Goal: Communication & Community: Answer question/provide support

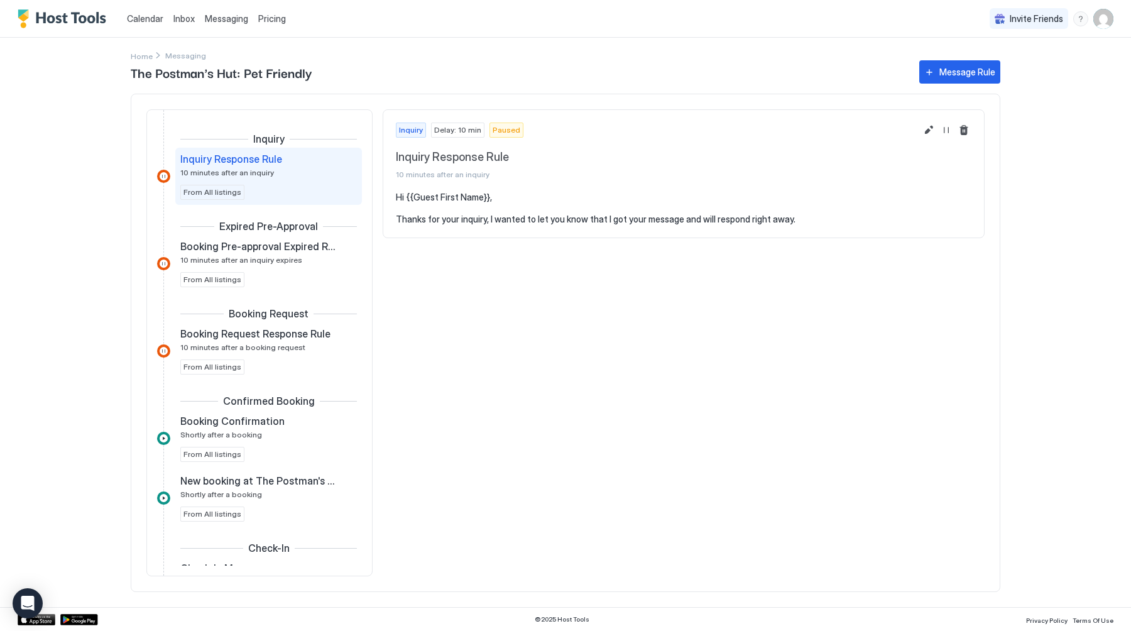
click at [135, 19] on span "Calendar" at bounding box center [145, 18] width 36 height 11
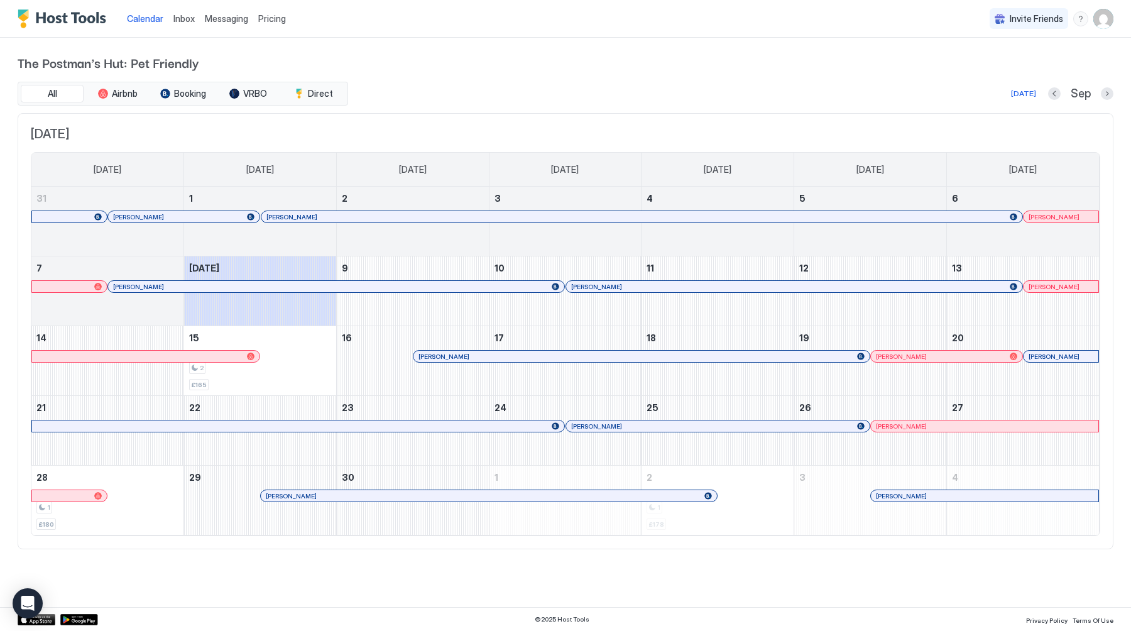
click at [205, 20] on span "Messaging" at bounding box center [226, 18] width 43 height 11
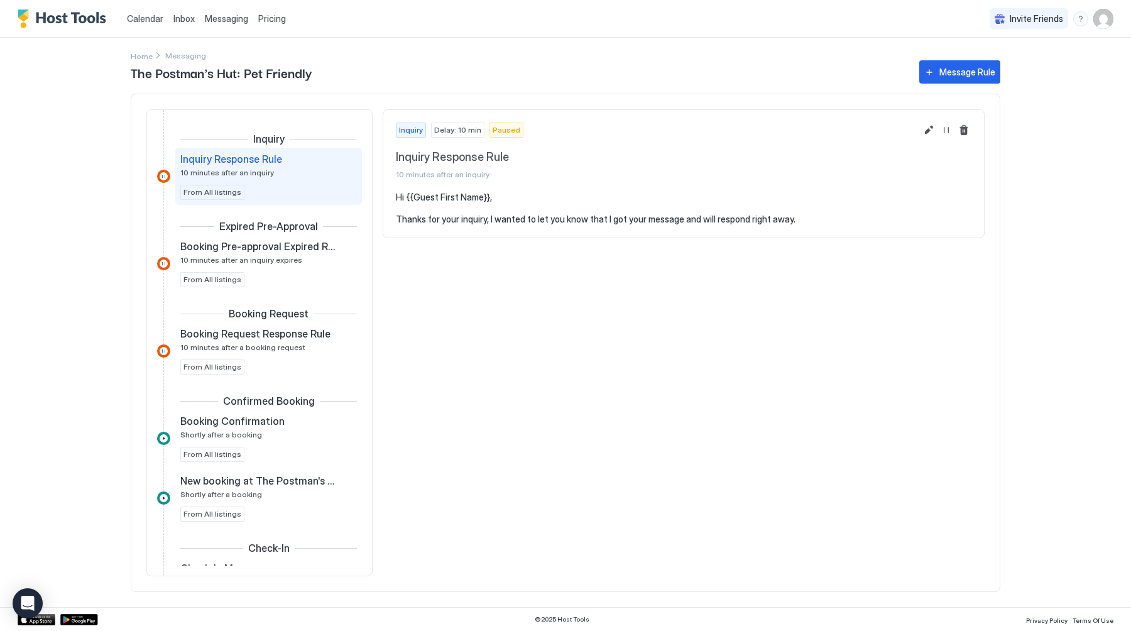
click at [185, 17] on span "Inbox" at bounding box center [183, 18] width 21 height 11
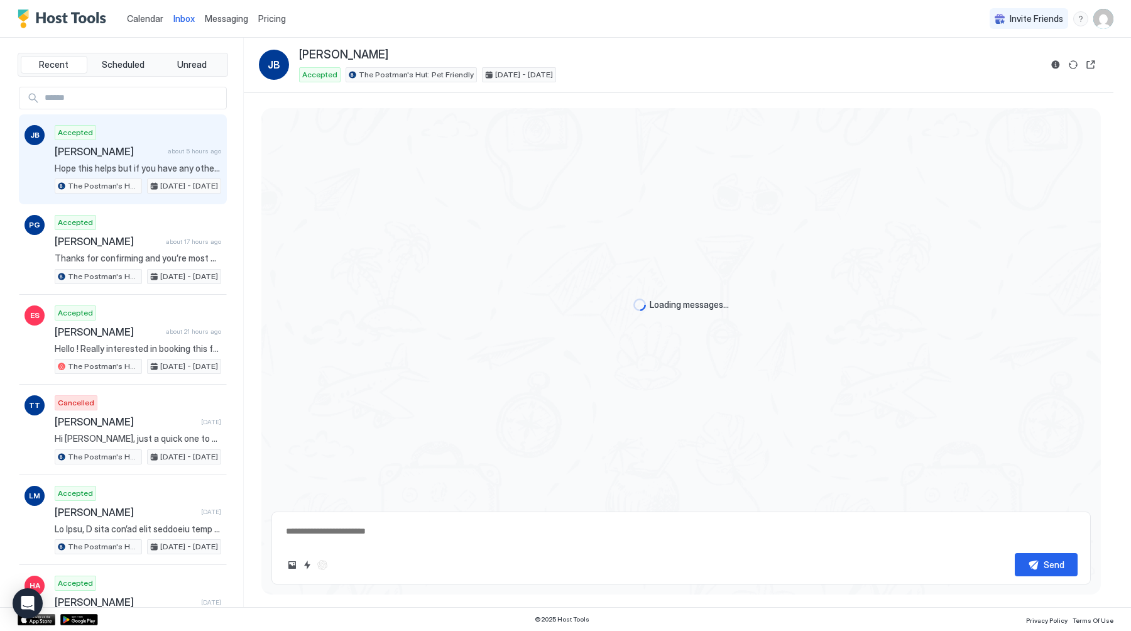
scroll to position [525, 0]
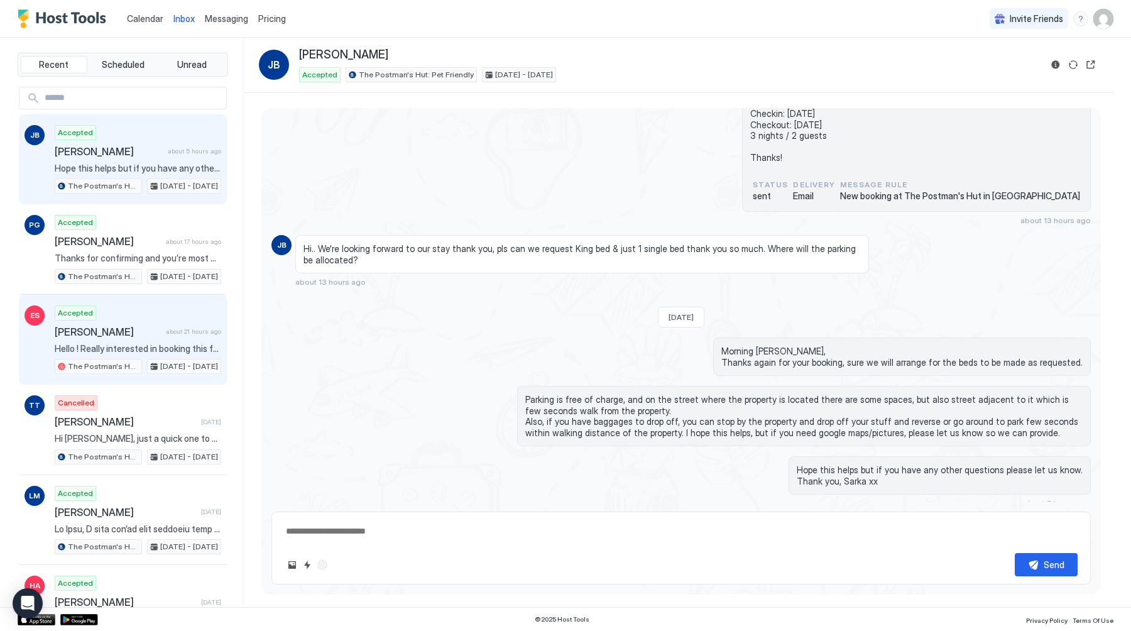
click at [121, 327] on span "[PERSON_NAME]" at bounding box center [108, 331] width 106 height 13
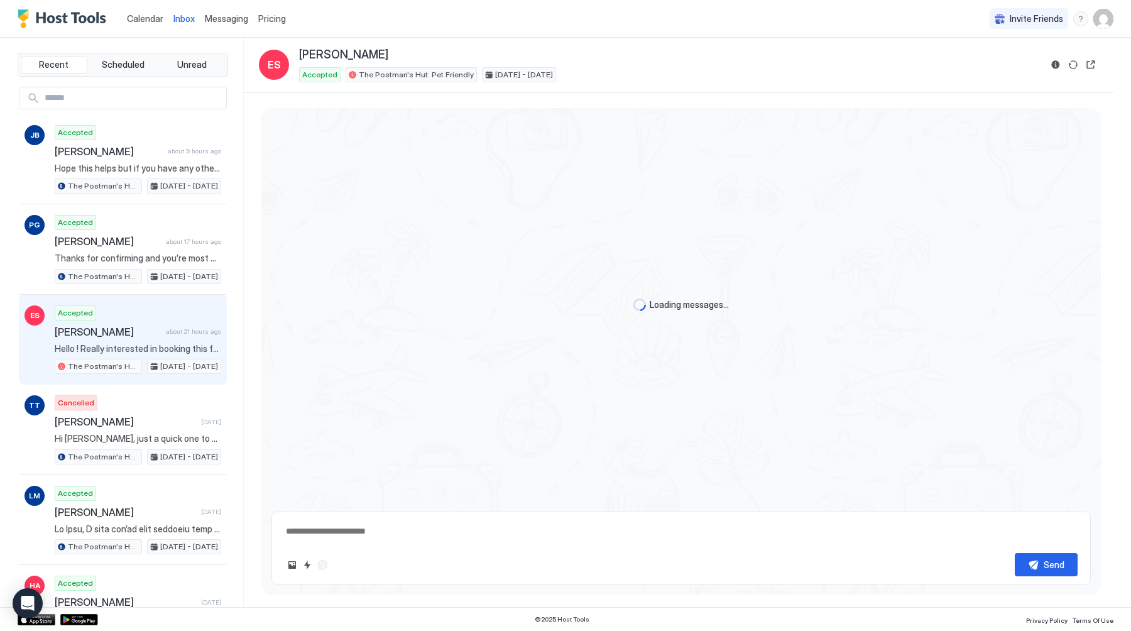
scroll to position [2432, 0]
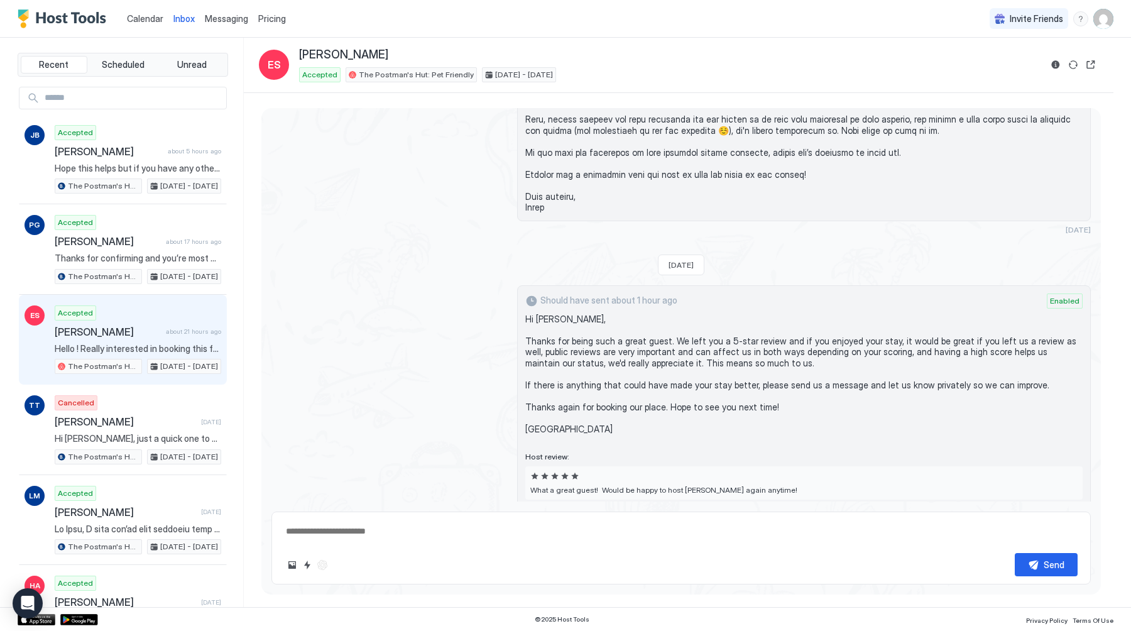
type textarea "*"
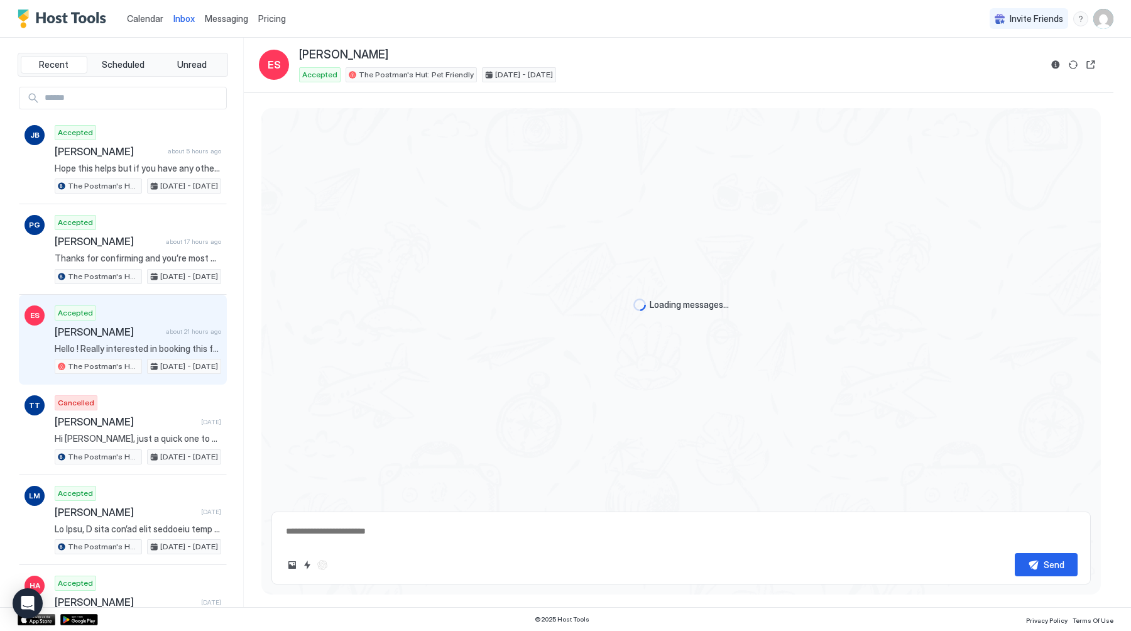
scroll to position [2432, 0]
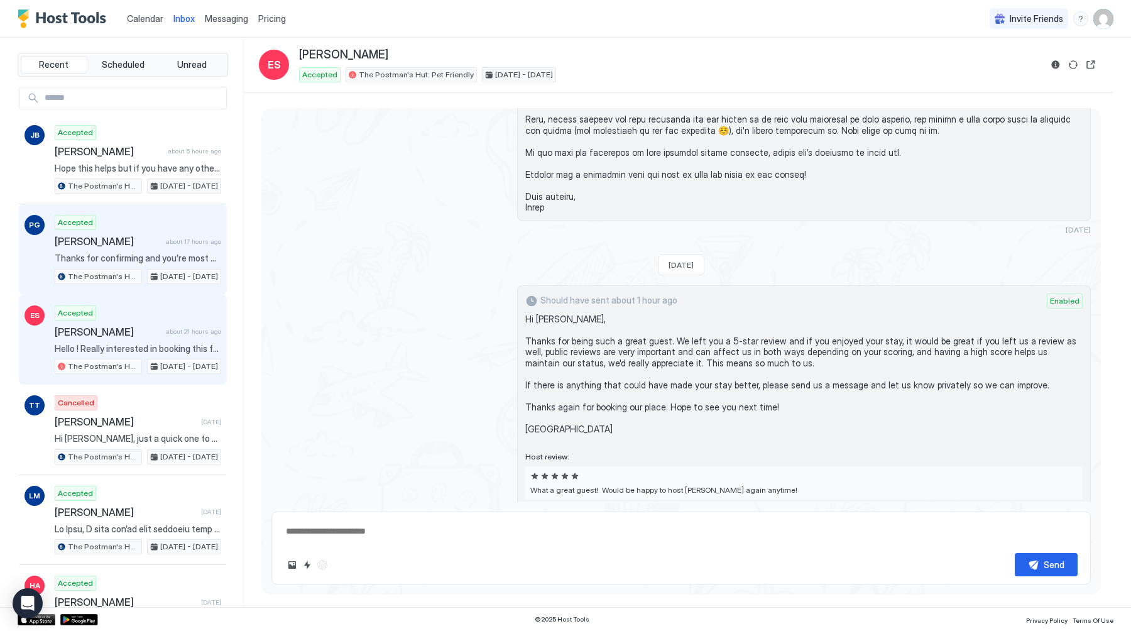
click at [135, 259] on span "Thanks for confirming and you’re most welcome 😊 Have a great evening and enjoy …" at bounding box center [138, 258] width 167 height 11
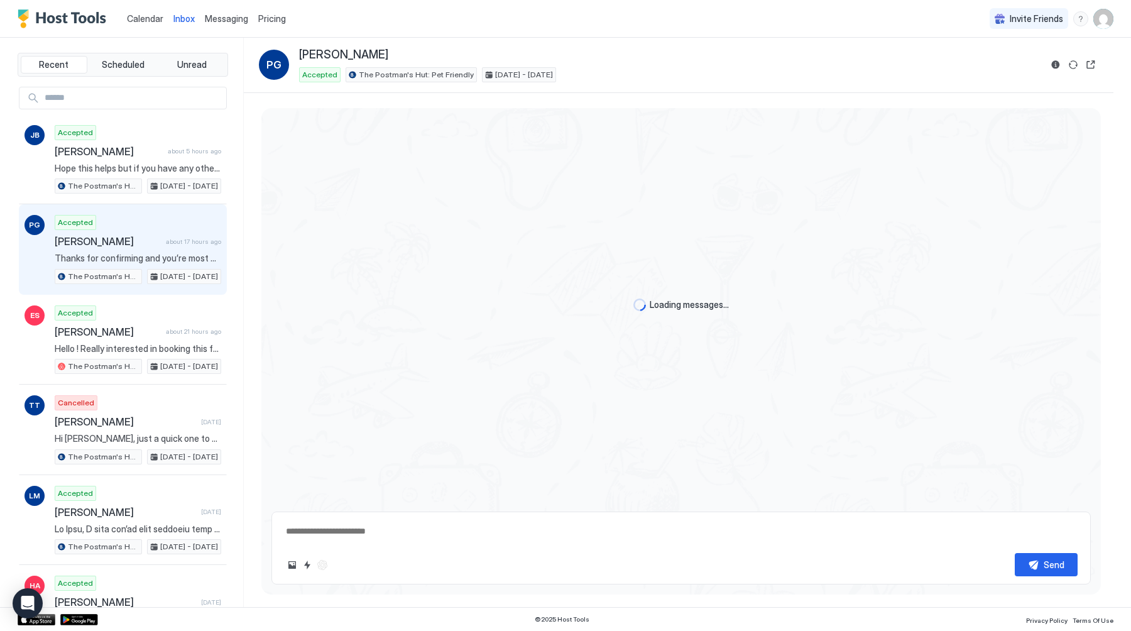
scroll to position [1501, 0]
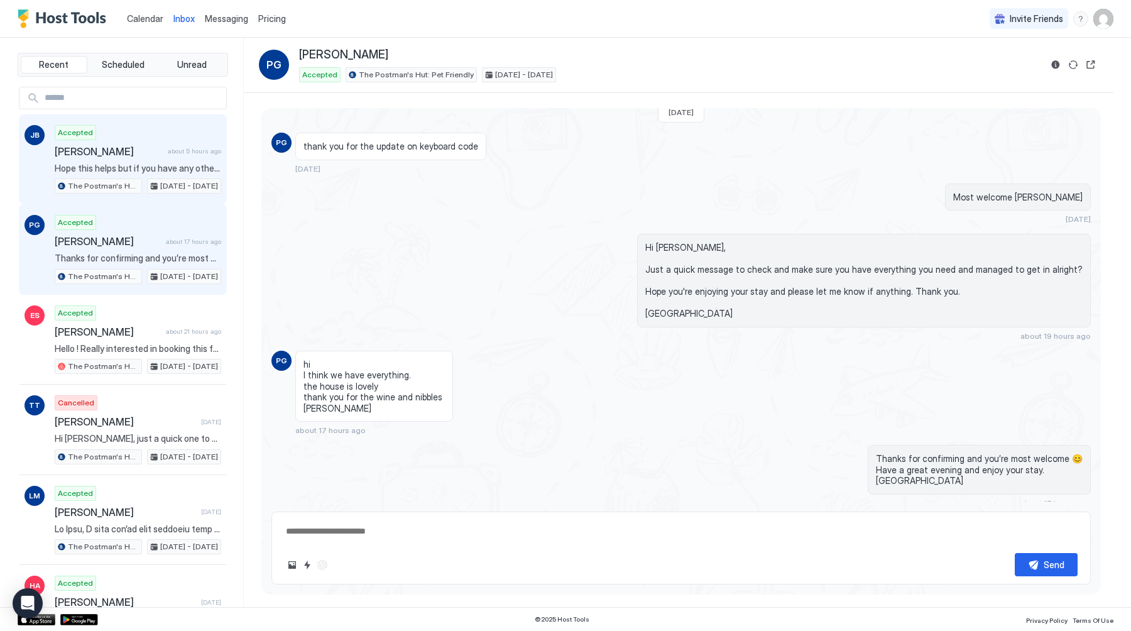
click at [116, 164] on span "Hope this helps but if you have any other questions please let us know. Thank y…" at bounding box center [138, 168] width 167 height 11
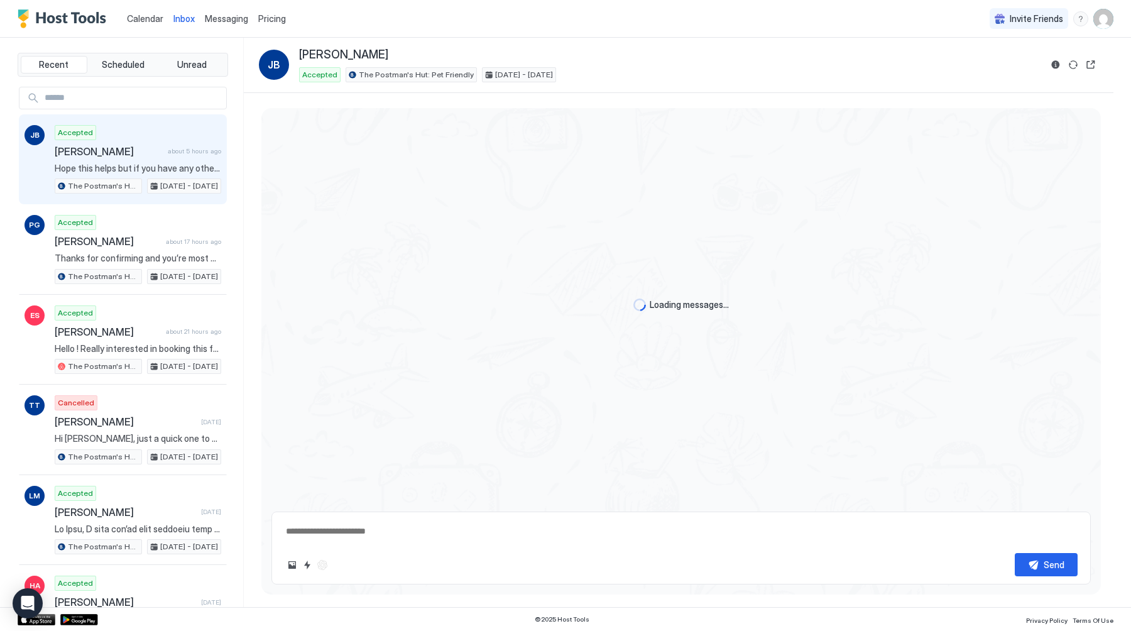
type textarea "*"
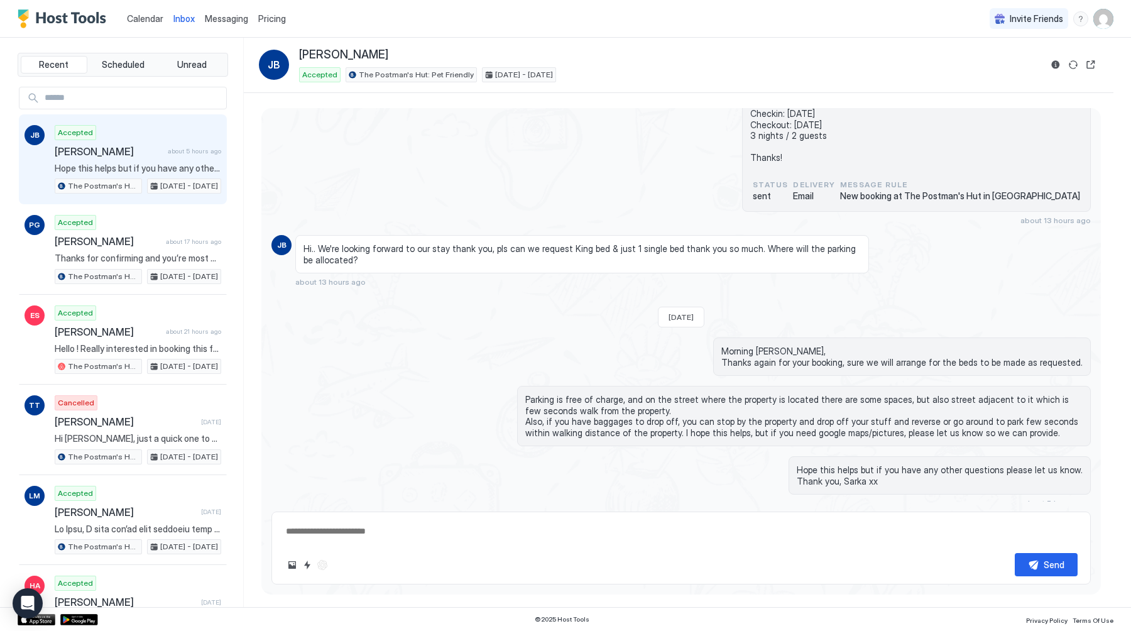
click at [130, 18] on span "Calendar" at bounding box center [145, 18] width 36 height 11
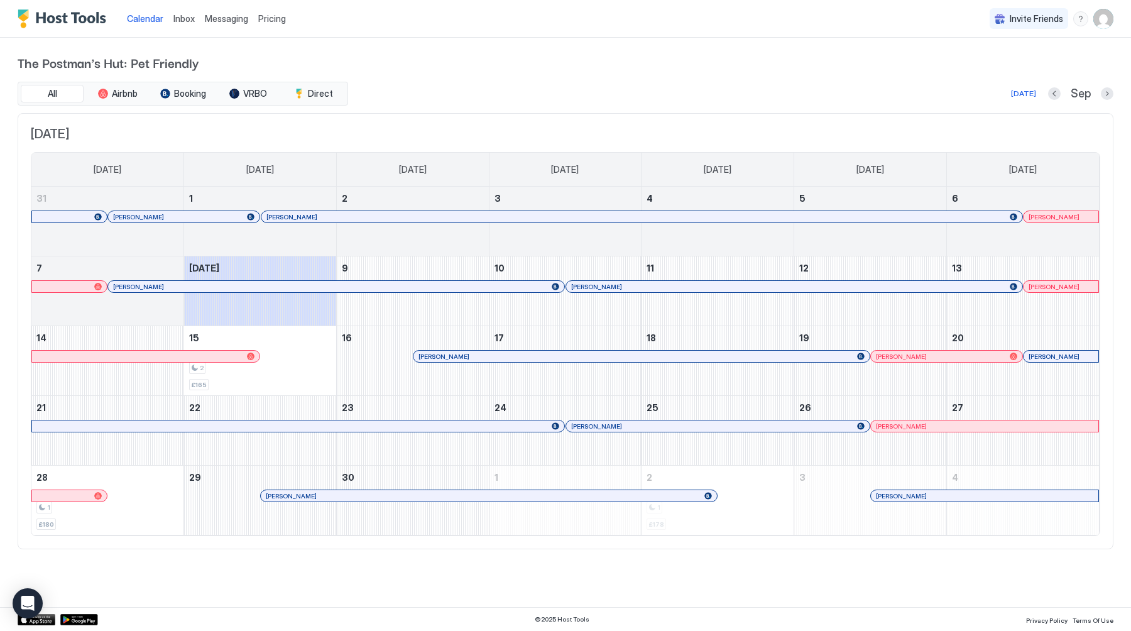
click at [757, 353] on div at bounding box center [757, 356] width 10 height 10
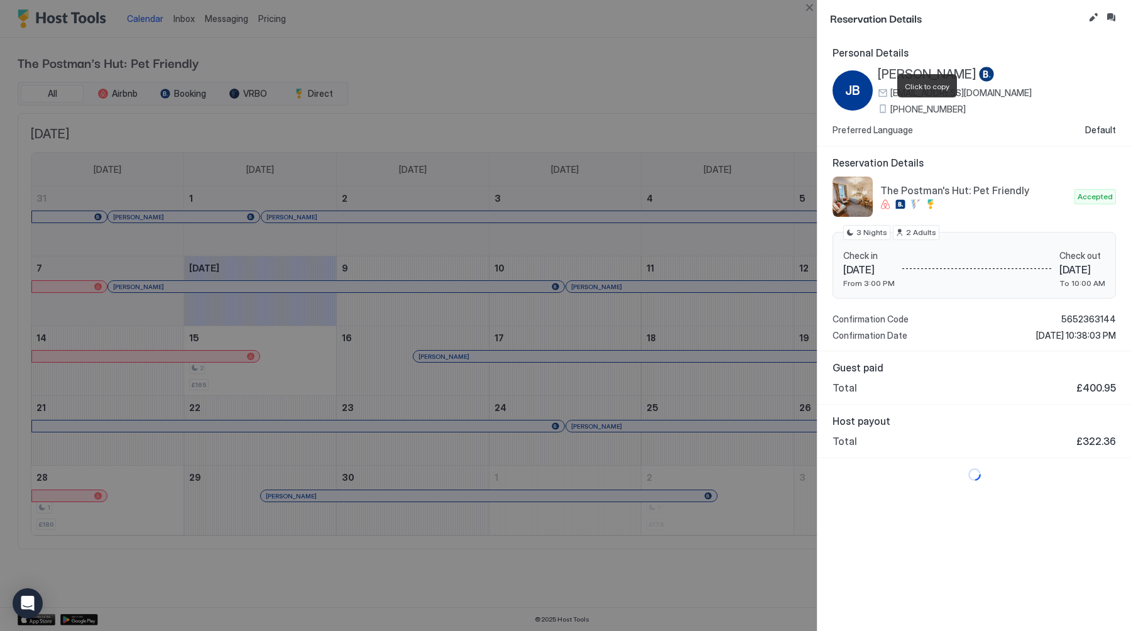
click at [944, 111] on span "+44 7548 887596" at bounding box center [927, 109] width 75 height 11
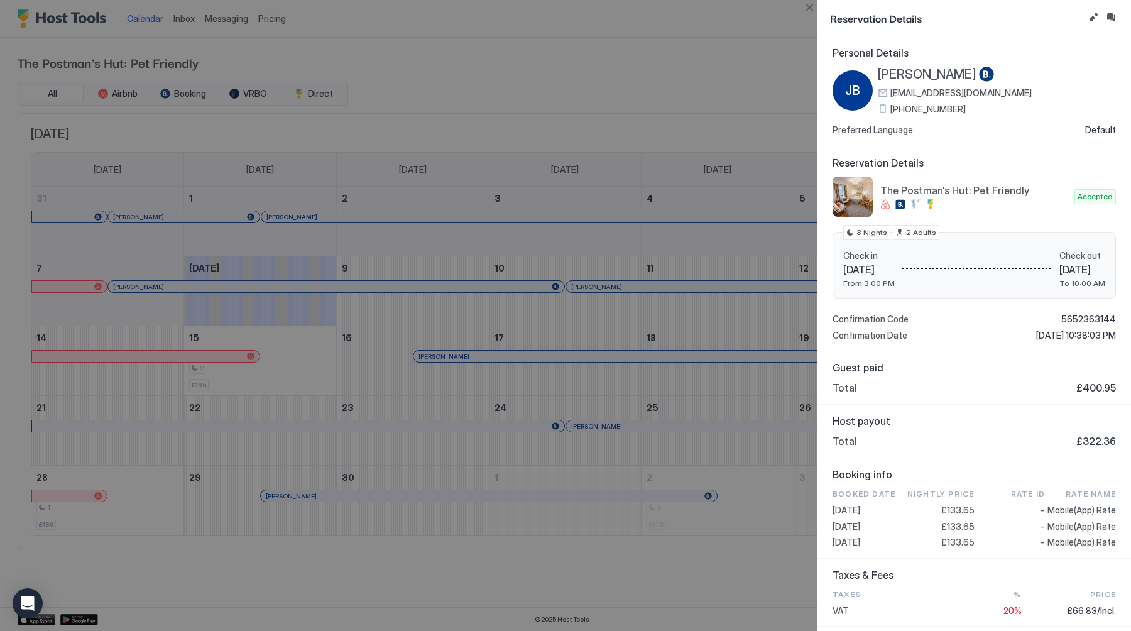
click at [731, 48] on div at bounding box center [565, 315] width 1131 height 631
click at [808, 10] on button "Close" at bounding box center [809, 7] width 15 height 15
